Goal: Navigation & Orientation: Find specific page/section

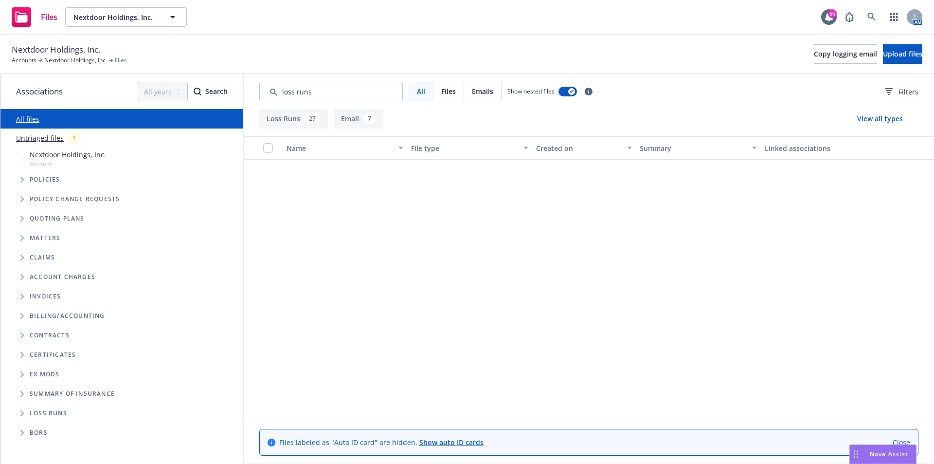
scroll to position [1022, 0]
